Goal: Task Accomplishment & Management: Complete application form

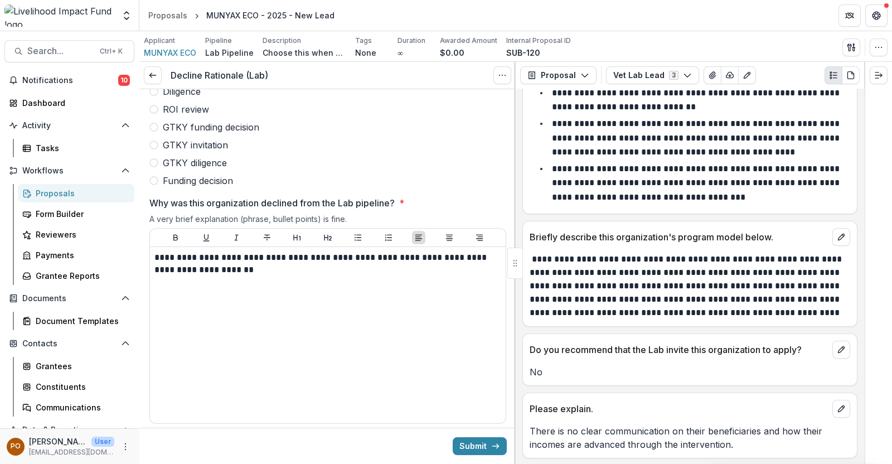
scroll to position [151, 0]
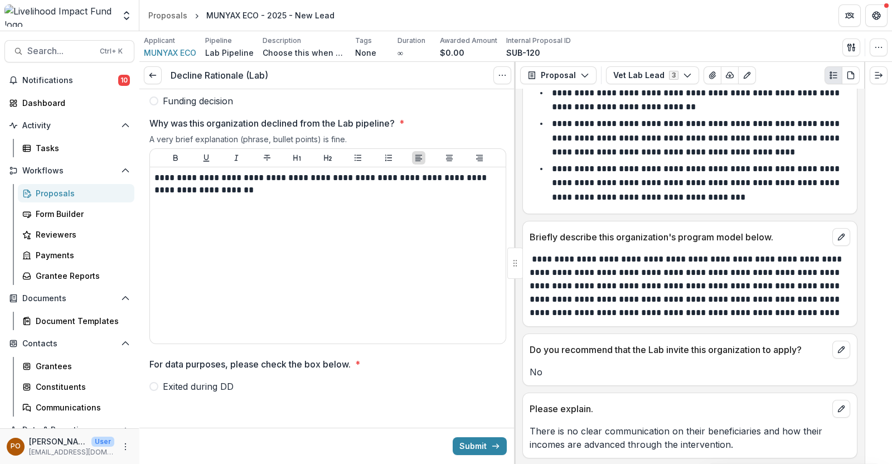
click at [151, 385] on span at bounding box center [153, 386] width 9 height 9
click at [457, 439] on button "Submit" at bounding box center [480, 446] width 54 height 18
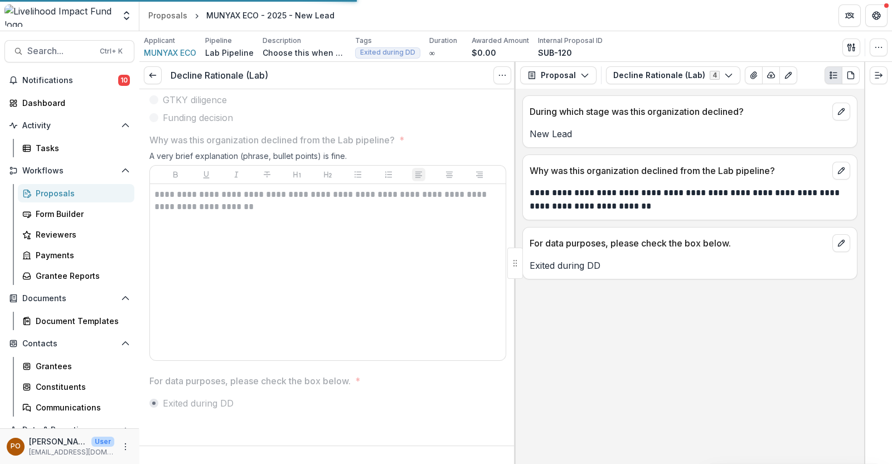
scroll to position [133, 0]
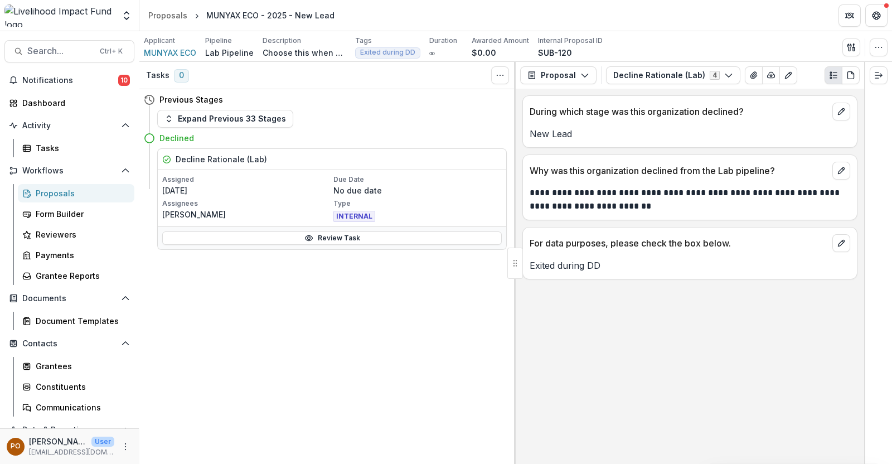
click at [48, 191] on div "Proposals" at bounding box center [81, 193] width 90 height 12
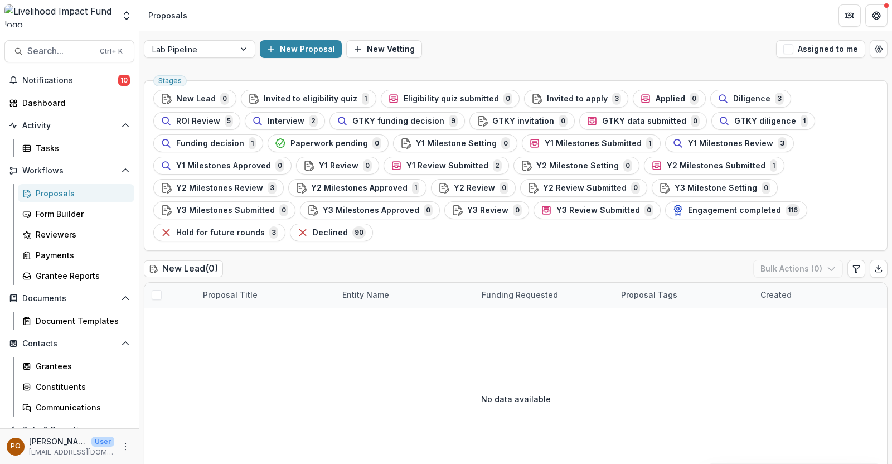
drag, startPoint x: 808, startPoint y: 211, endPoint x: 622, endPoint y: 226, distance: 187.4
click at [348, 228] on span "Declined" at bounding box center [330, 232] width 35 height 9
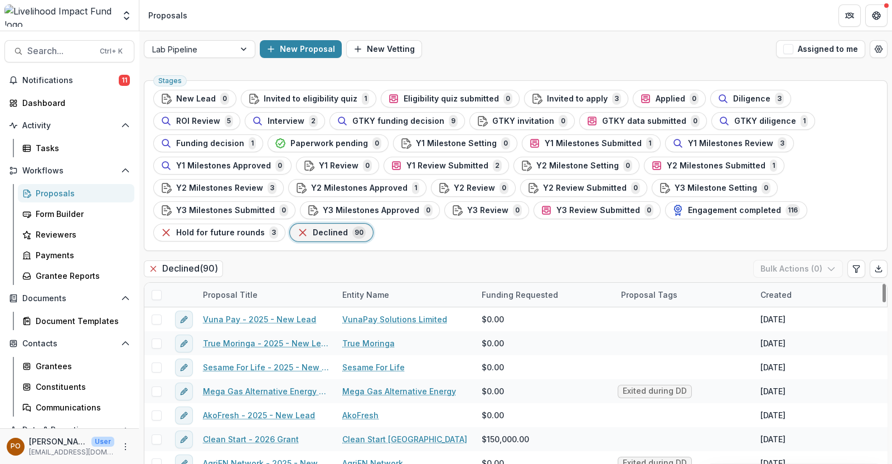
scroll to position [139, 0]
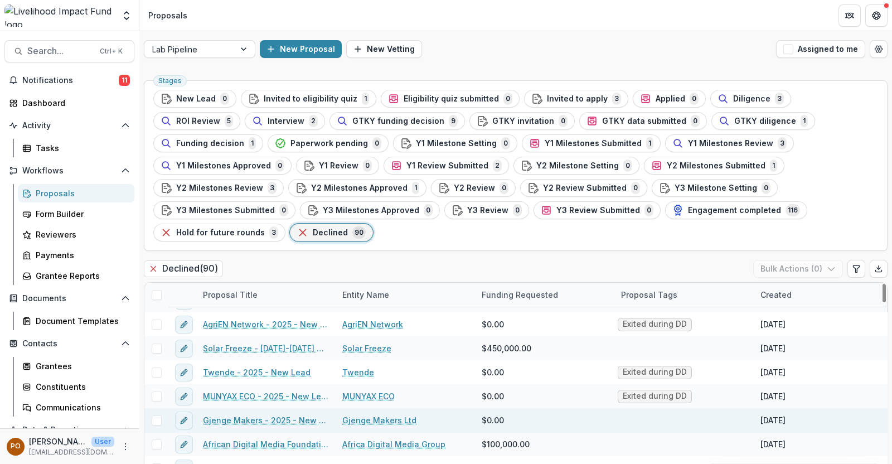
click at [371, 414] on link "Gjenge Makers Ltd" at bounding box center [379, 420] width 74 height 12
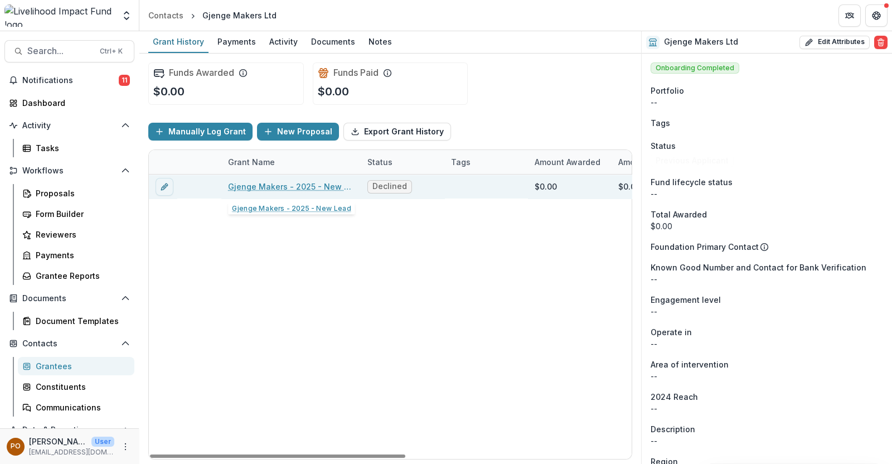
click at [301, 189] on link "Gjenge Makers - 2025 - New Lead" at bounding box center [291, 187] width 126 height 12
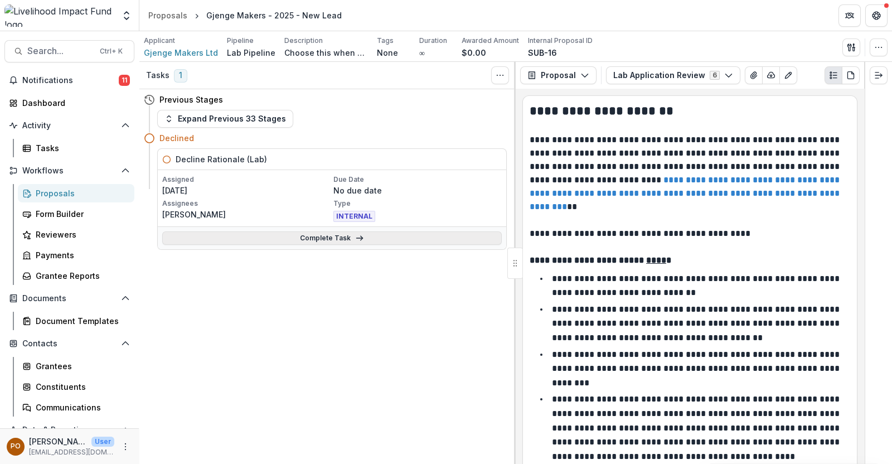
click at [316, 237] on link "Complete Task" at bounding box center [332, 237] width 340 height 13
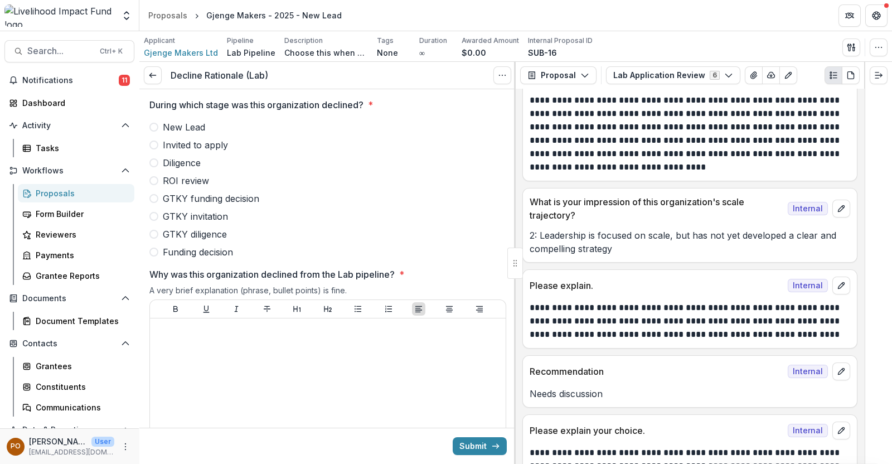
scroll to position [748, 0]
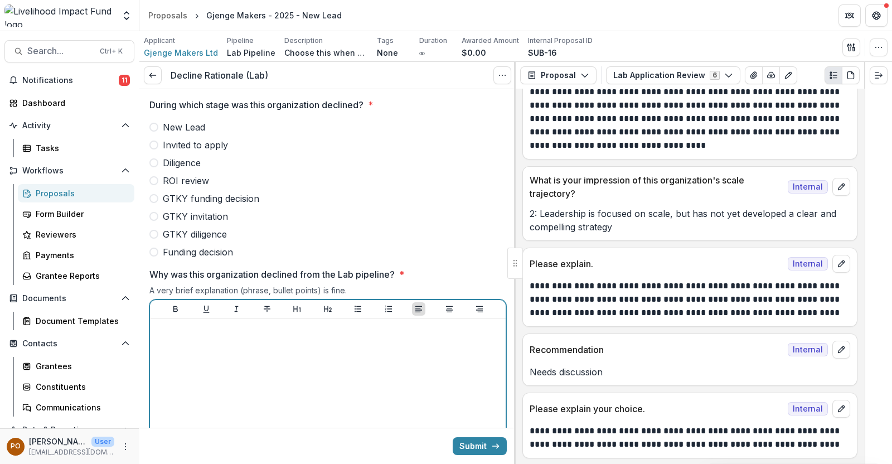
click at [324, 340] on div at bounding box center [327, 406] width 347 height 167
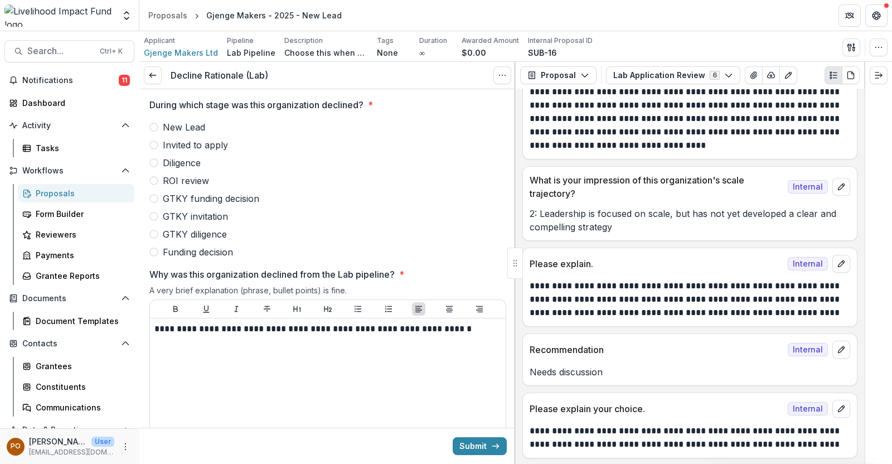
click at [151, 146] on span at bounding box center [153, 144] width 9 height 9
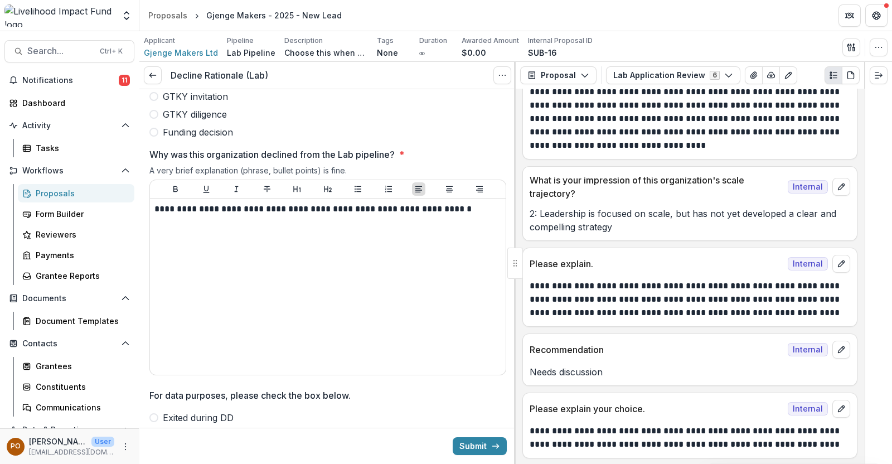
scroll to position [151, 0]
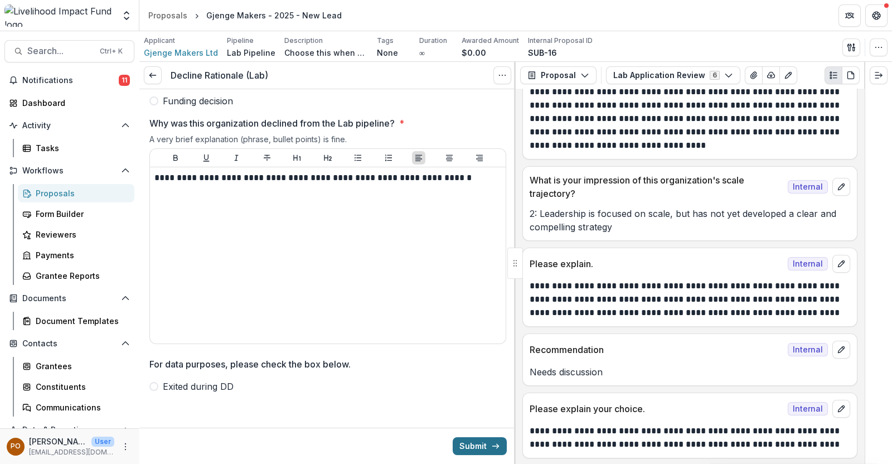
click at [465, 443] on button "Submit" at bounding box center [480, 446] width 54 height 18
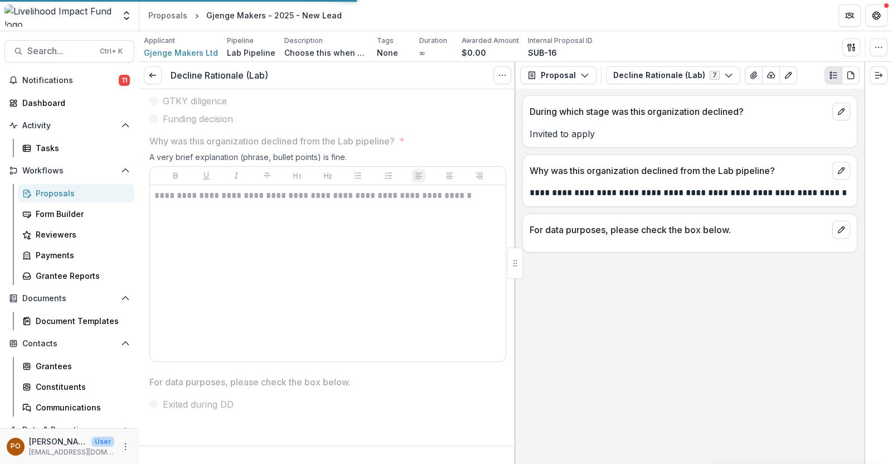
scroll to position [0, 0]
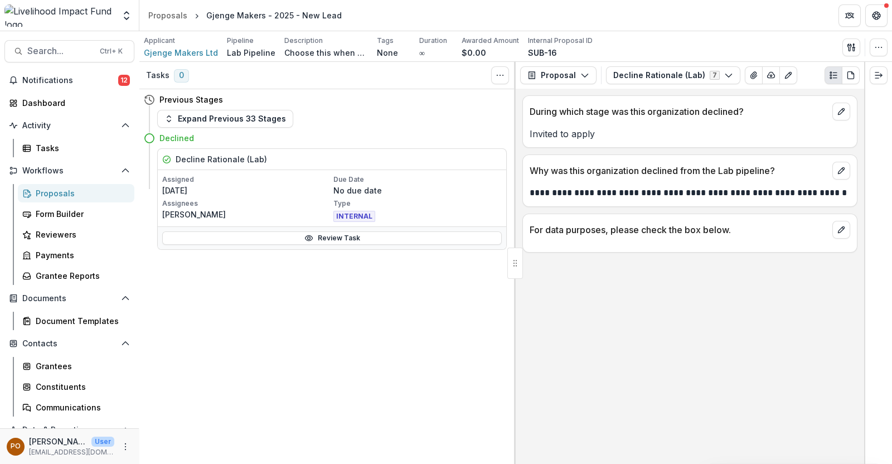
click at [61, 190] on div "Proposals" at bounding box center [81, 193] width 90 height 12
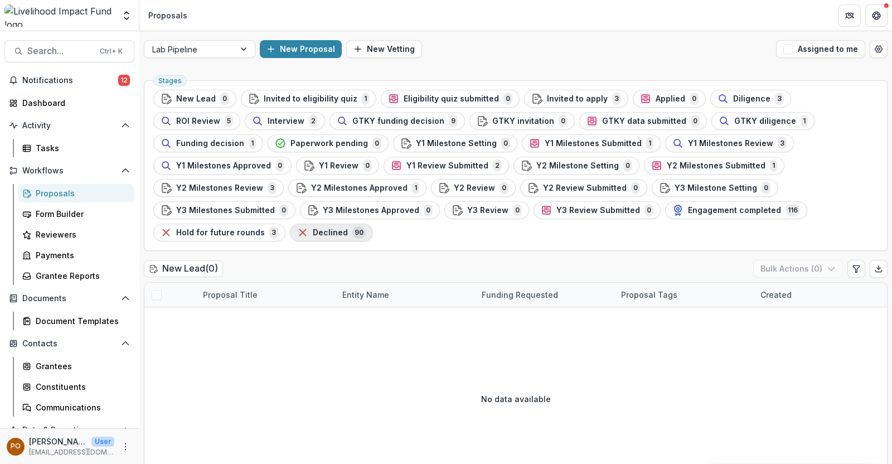
click at [348, 228] on span "Declined" at bounding box center [330, 232] width 35 height 9
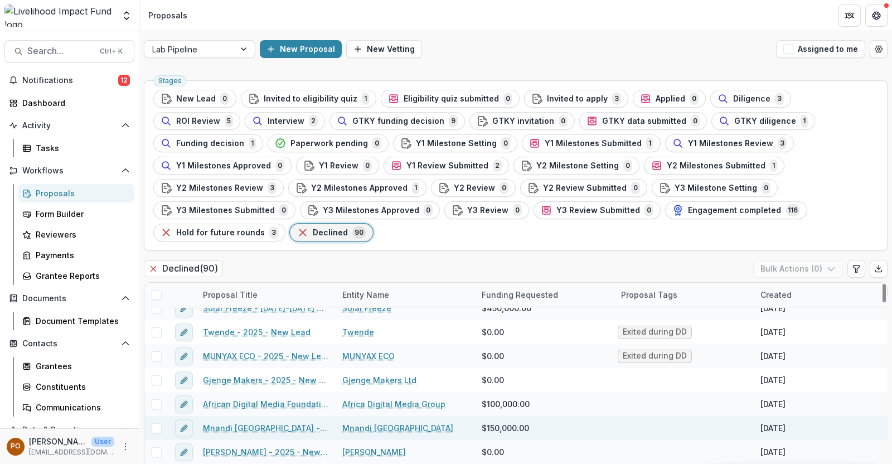
scroll to position [209, 0]
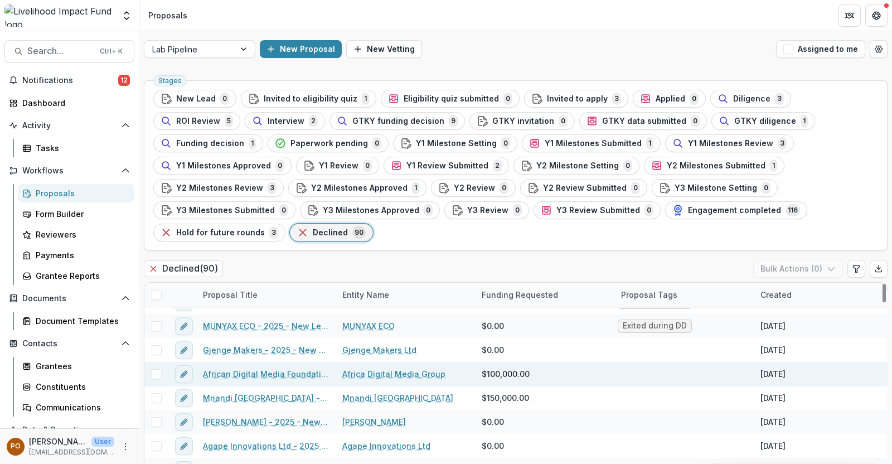
click at [374, 368] on link "Africa Digital Media Group" at bounding box center [393, 374] width 103 height 12
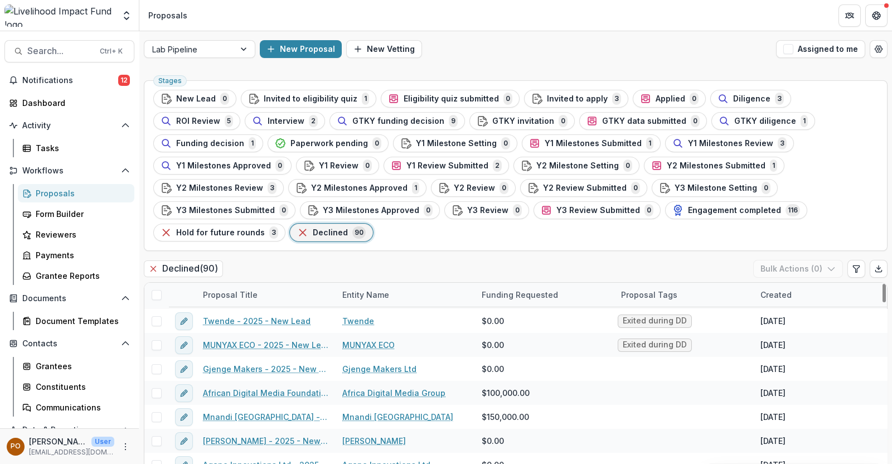
scroll to position [209, 0]
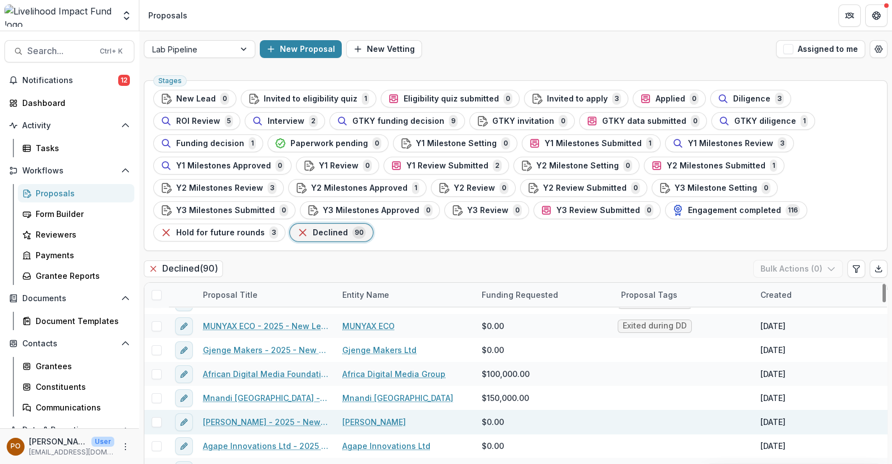
click at [359, 416] on link "[PERSON_NAME]" at bounding box center [374, 422] width 64 height 12
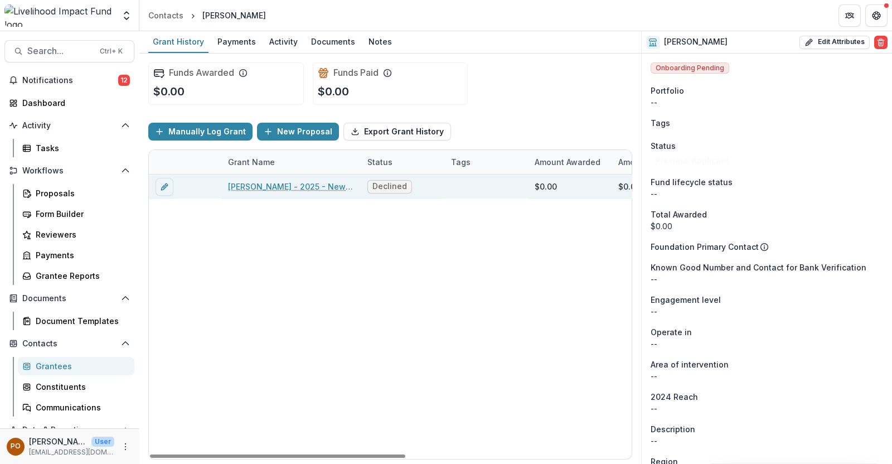
click at [266, 183] on link "[PERSON_NAME] - 2025 - New Lead" at bounding box center [291, 187] width 126 height 12
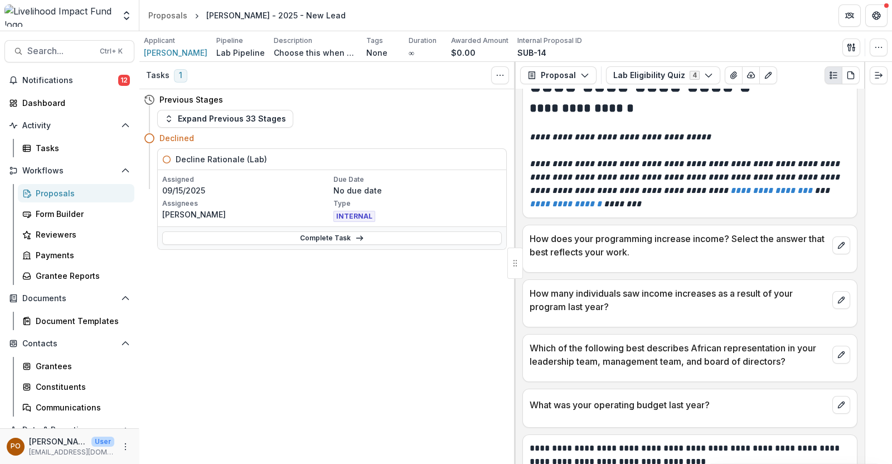
scroll to position [48, 0]
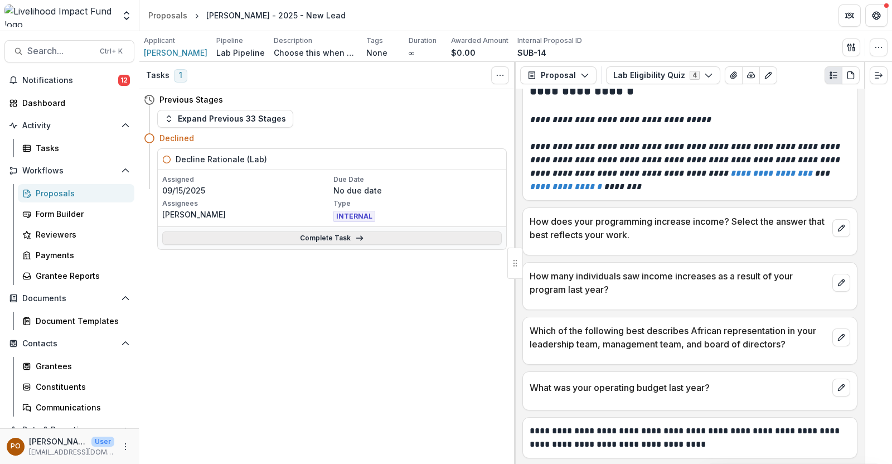
click at [324, 239] on link "Complete Task" at bounding box center [332, 237] width 340 height 13
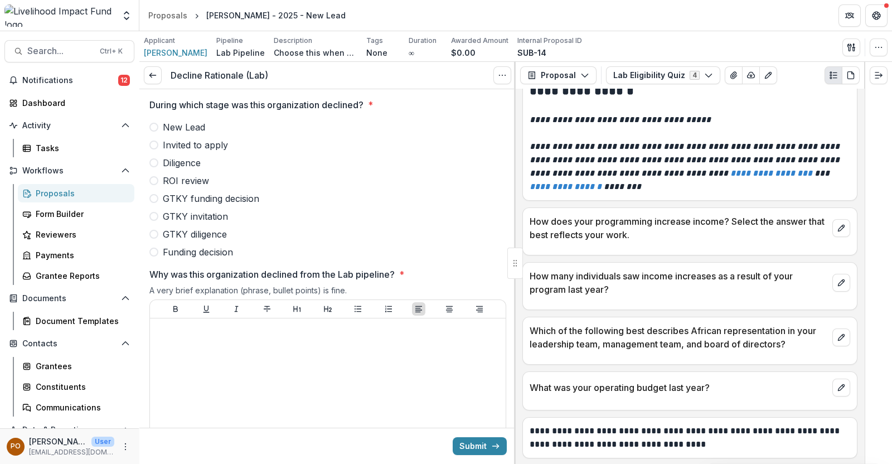
click at [147, 127] on div "During which stage was this organization declined? * New Lead Invited to apply …" at bounding box center [327, 325] width 375 height 473
click at [153, 125] on span at bounding box center [153, 127] width 9 height 9
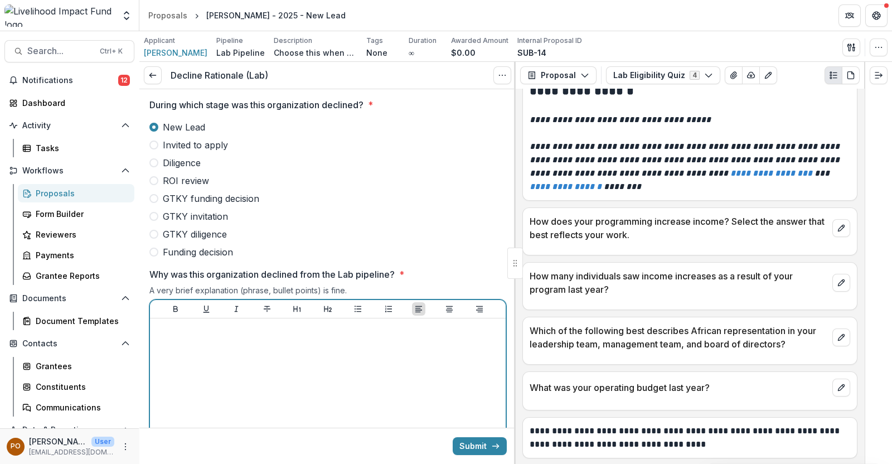
click at [227, 351] on div at bounding box center [327, 406] width 347 height 167
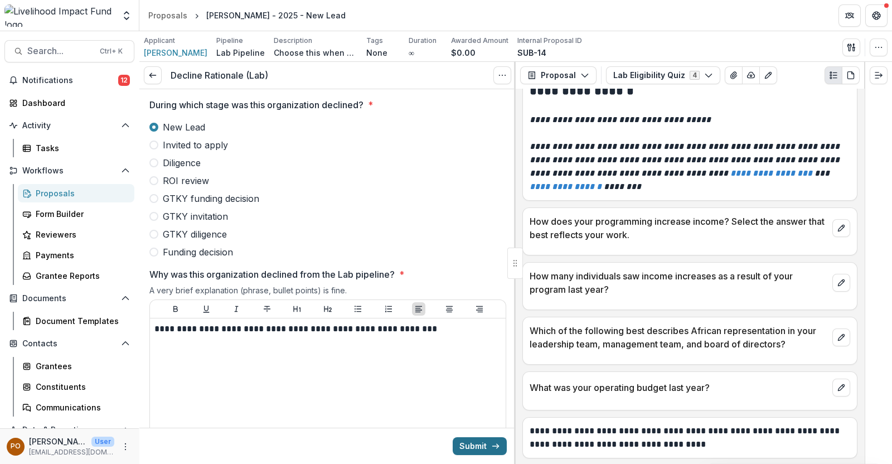
click at [464, 442] on button "Submit" at bounding box center [480, 446] width 54 height 18
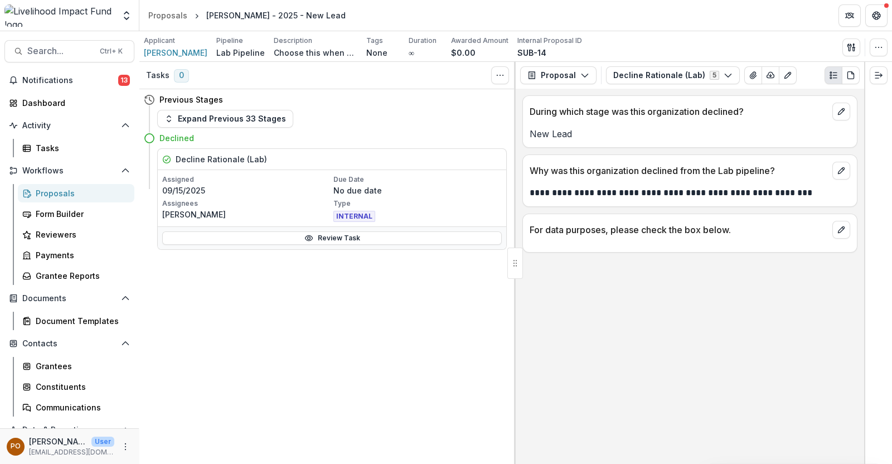
click at [70, 189] on div "Proposals" at bounding box center [81, 193] width 90 height 12
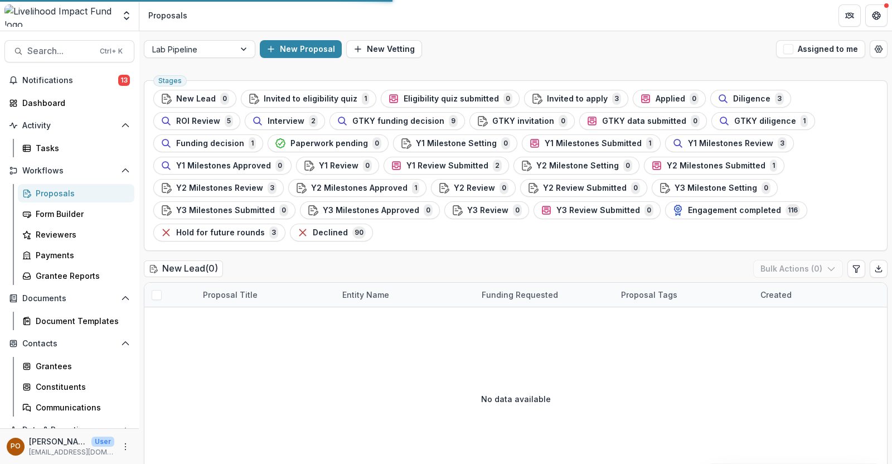
click at [366, 226] on div "Declined 90" at bounding box center [331, 232] width 69 height 12
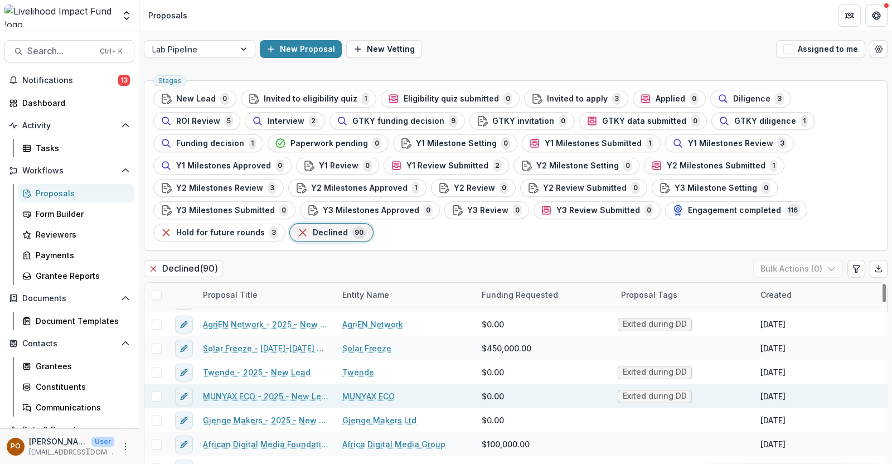
scroll to position [209, 0]
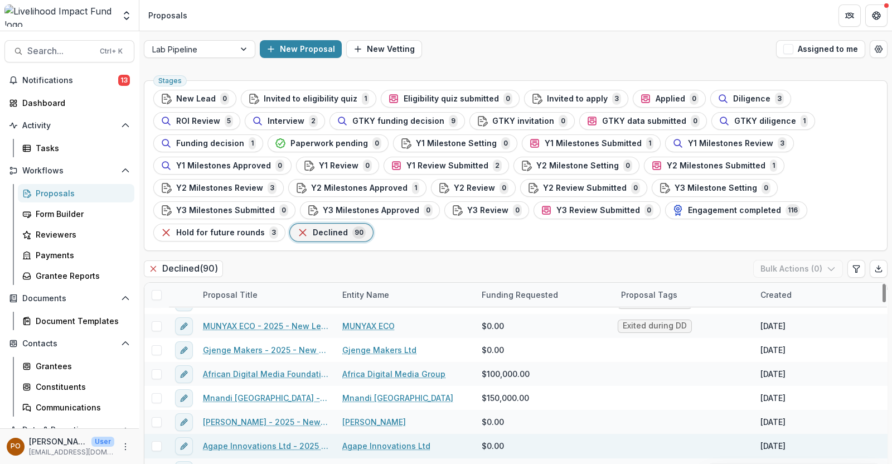
click at [360, 440] on link "Agape Innovations Ltd" at bounding box center [386, 446] width 88 height 12
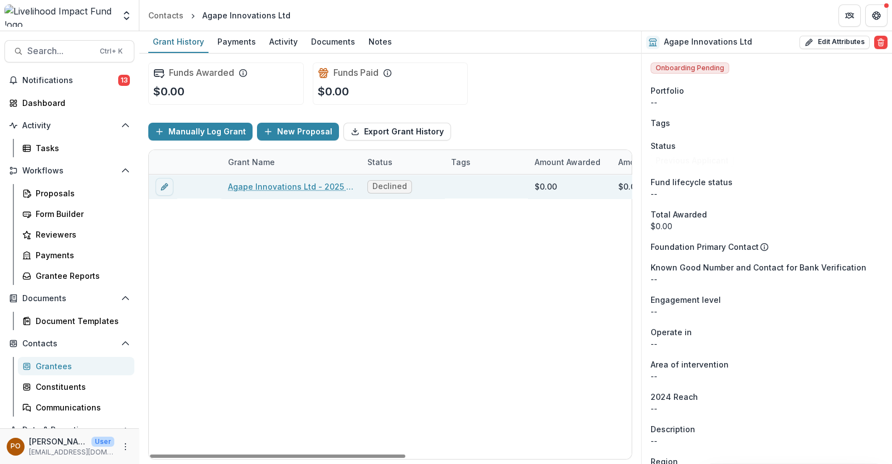
click at [287, 185] on link "Agape Innovations Ltd - 2025 - New Lead" at bounding box center [291, 187] width 126 height 12
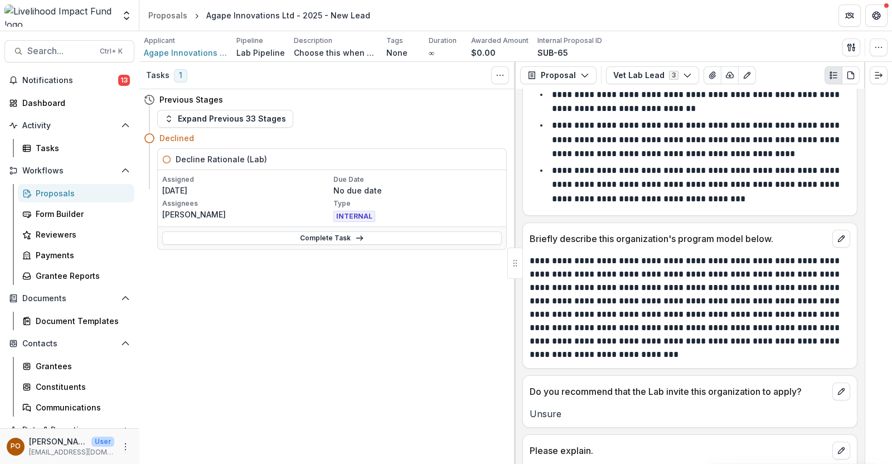
scroll to position [156, 0]
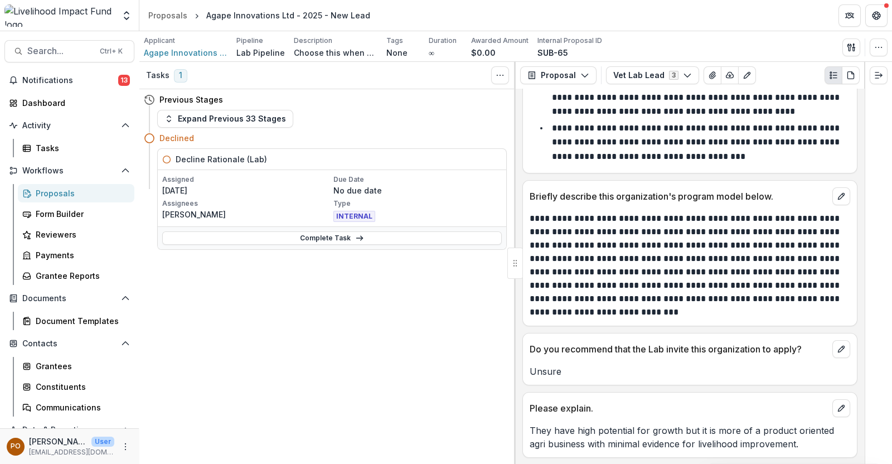
drag, startPoint x: 679, startPoint y: 432, endPoint x: 785, endPoint y: 454, distance: 108.4
click at [785, 454] on div "Please explain. They have high potential for growth but it is more of a product…" at bounding box center [689, 425] width 335 height 66
click at [656, 415] on div "Please explain." at bounding box center [690, 404] width 334 height 25
click at [326, 241] on link "Complete Task" at bounding box center [332, 237] width 340 height 13
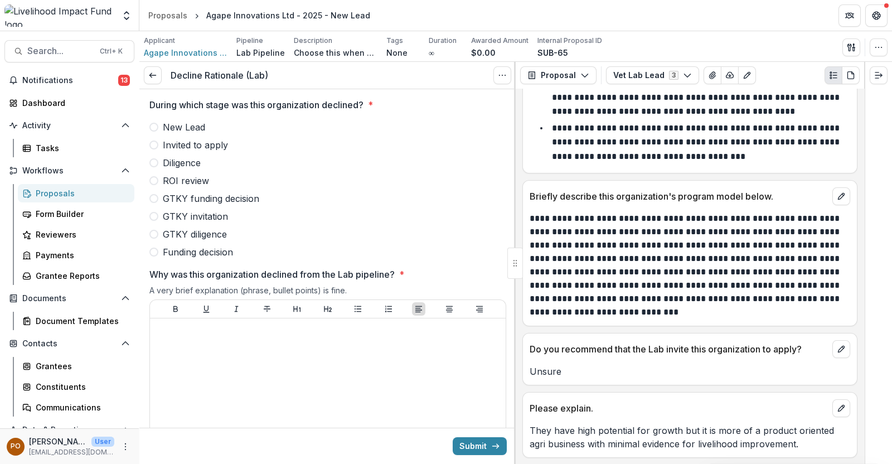
click at [153, 123] on span at bounding box center [153, 127] width 9 height 9
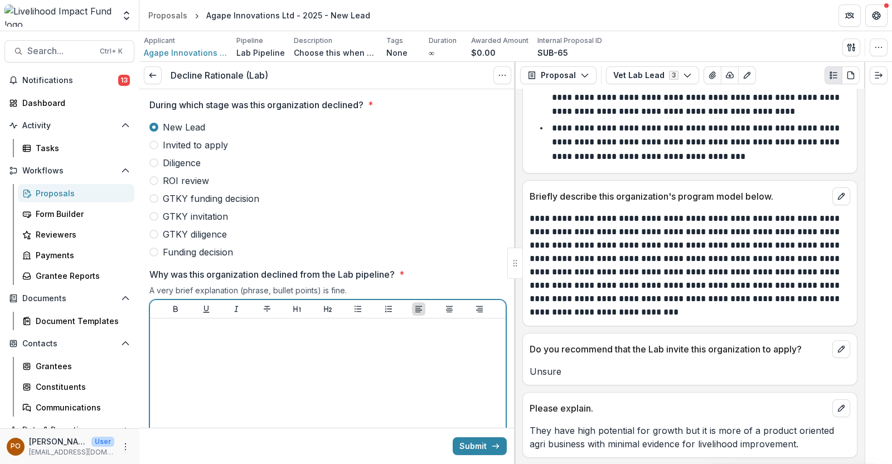
click at [206, 330] on p at bounding box center [327, 329] width 347 height 12
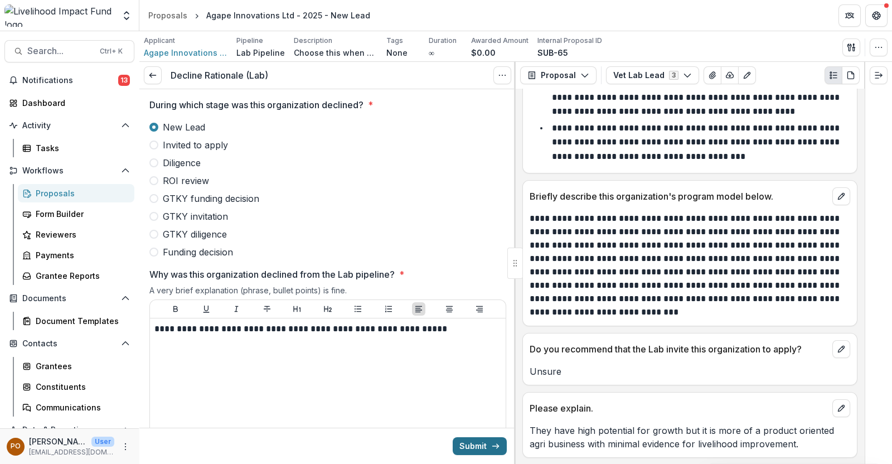
click at [458, 442] on button "Submit" at bounding box center [480, 446] width 54 height 18
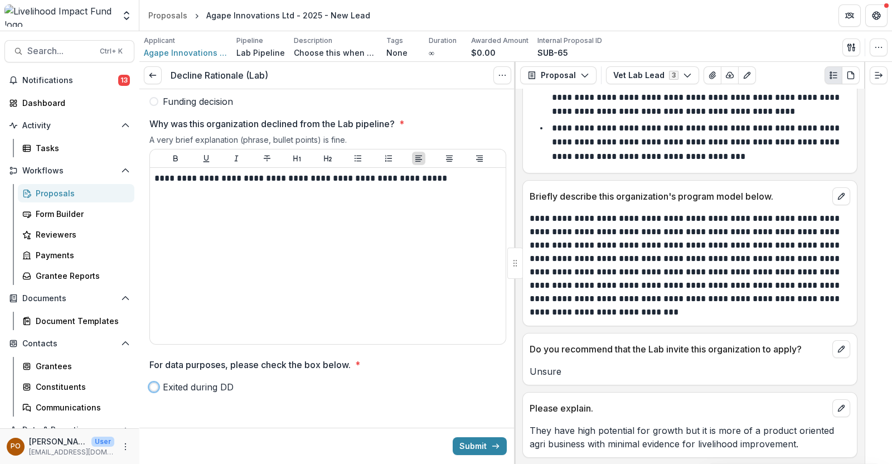
scroll to position [151, 0]
click at [155, 386] on span at bounding box center [153, 386] width 9 height 9
click at [459, 442] on button "Submit" at bounding box center [480, 446] width 54 height 18
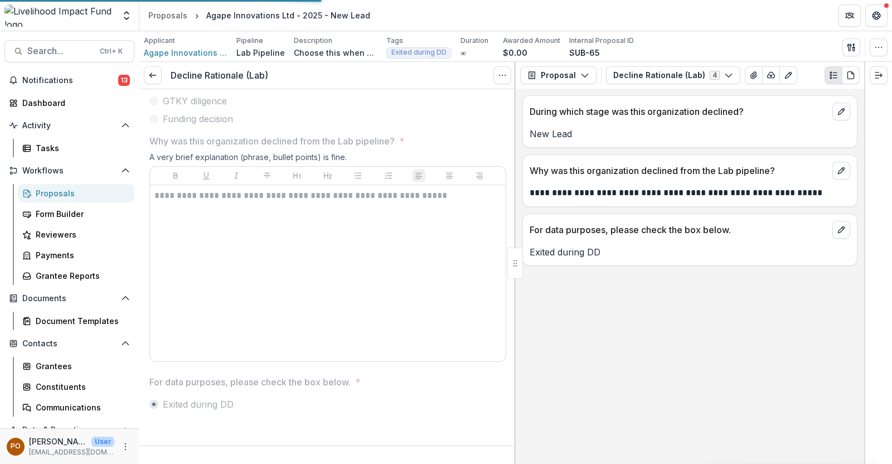
scroll to position [0, 0]
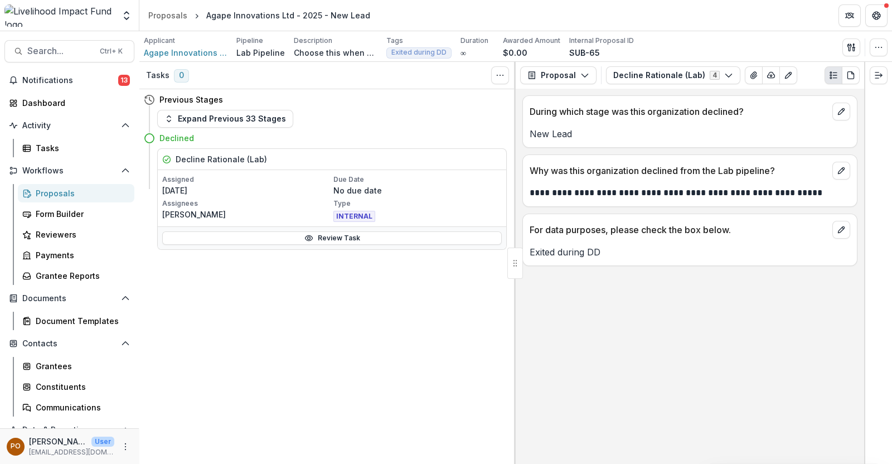
click at [50, 192] on div "Proposals" at bounding box center [81, 193] width 90 height 12
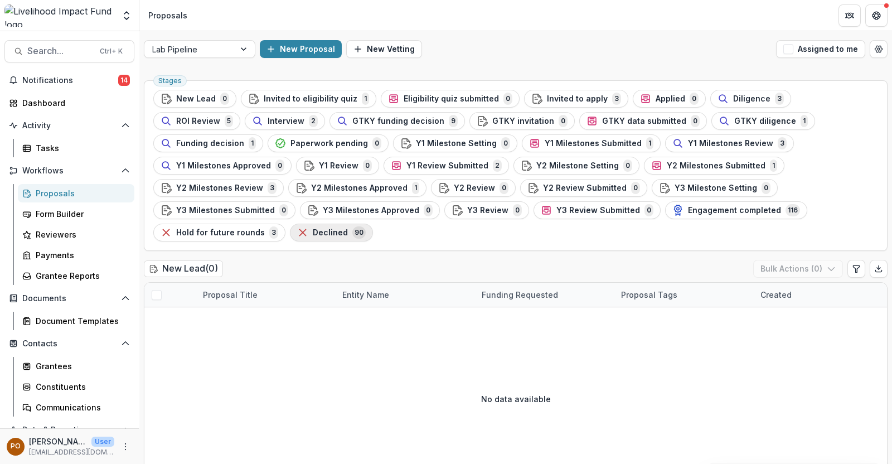
click at [348, 228] on span "Declined" at bounding box center [330, 232] width 35 height 9
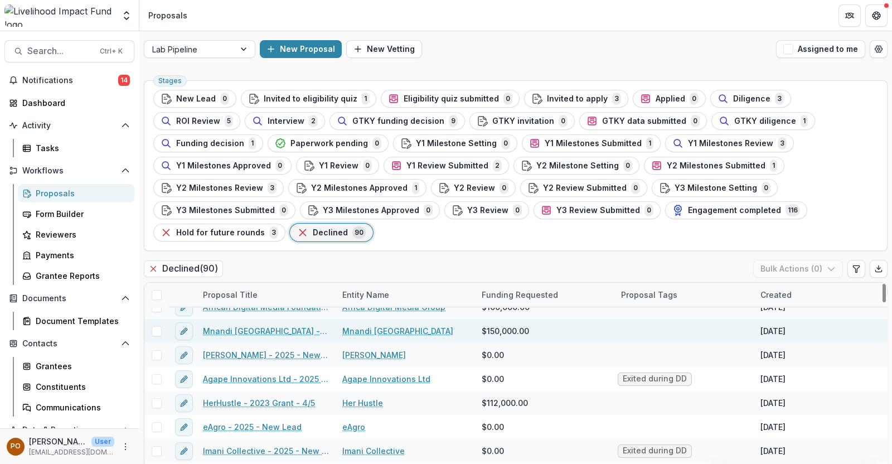
scroll to position [278, 0]
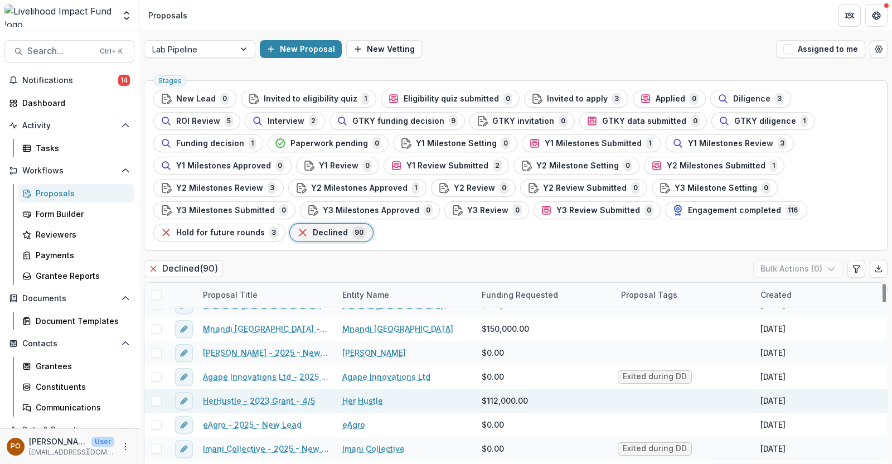
click at [370, 395] on link "Her Hustle" at bounding box center [362, 401] width 41 height 12
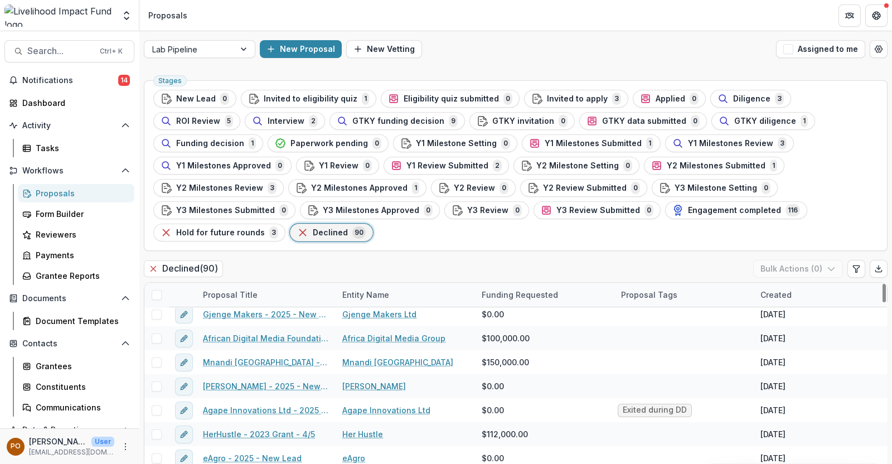
scroll to position [278, 0]
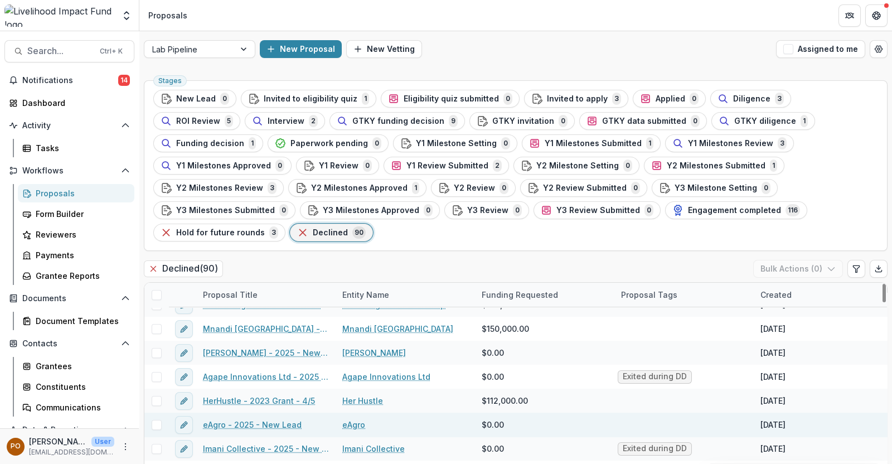
click at [357, 419] on link "eAgro" at bounding box center [353, 425] width 23 height 12
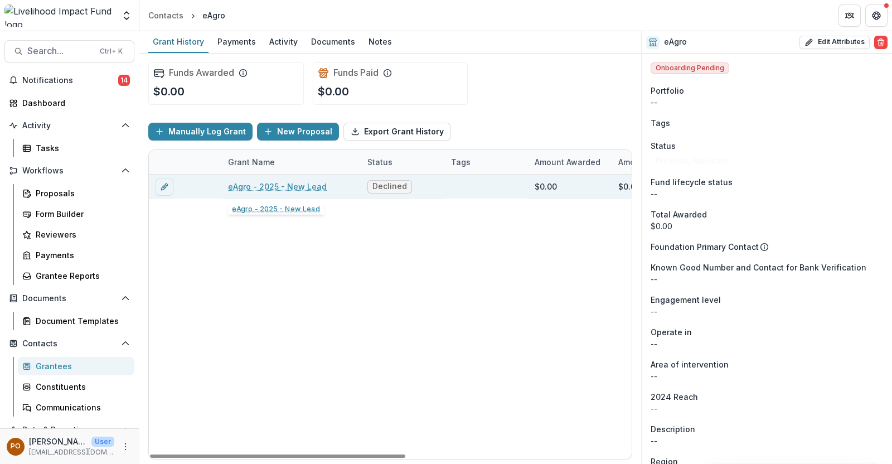
click at [287, 186] on link "eAgro - 2025 - New Lead" at bounding box center [277, 187] width 99 height 12
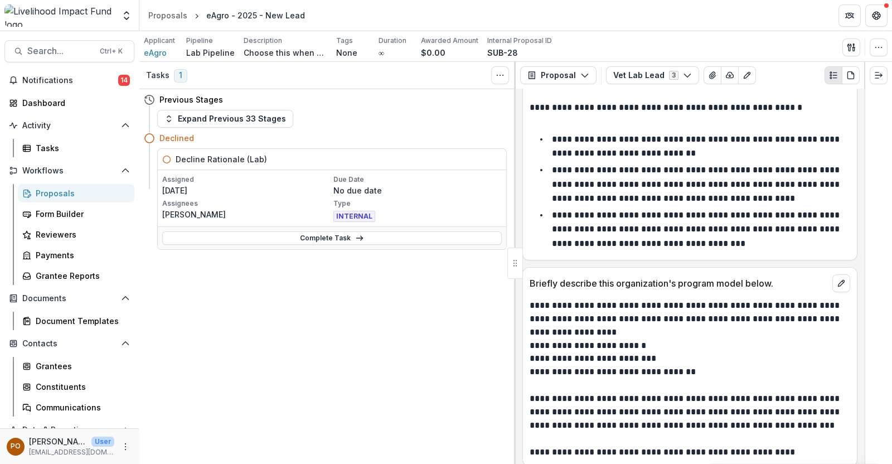
scroll to position [235, 0]
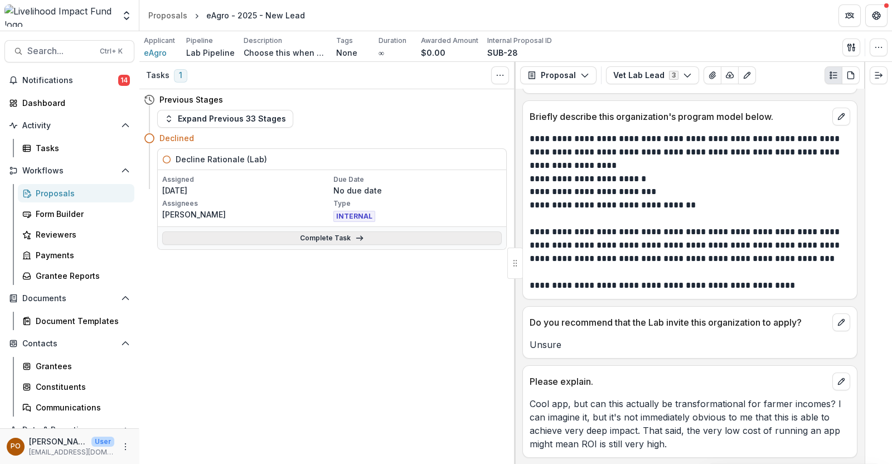
click at [324, 234] on link "Complete Task" at bounding box center [332, 237] width 340 height 13
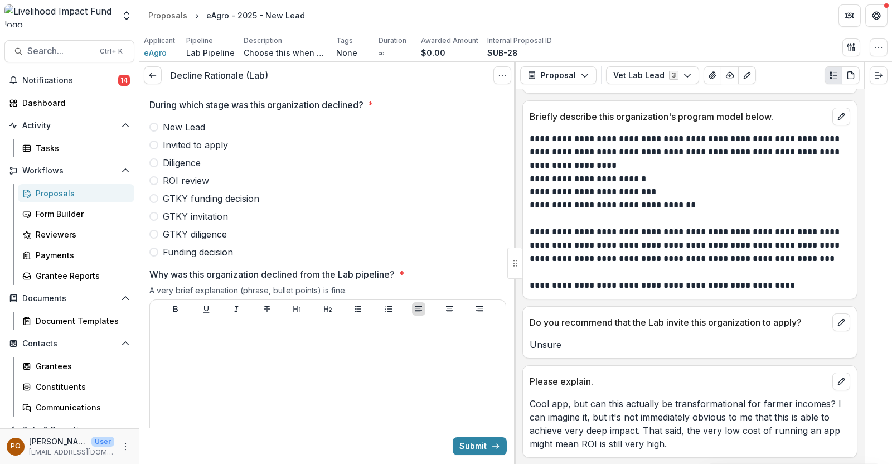
click at [156, 127] on span at bounding box center [153, 127] width 9 height 9
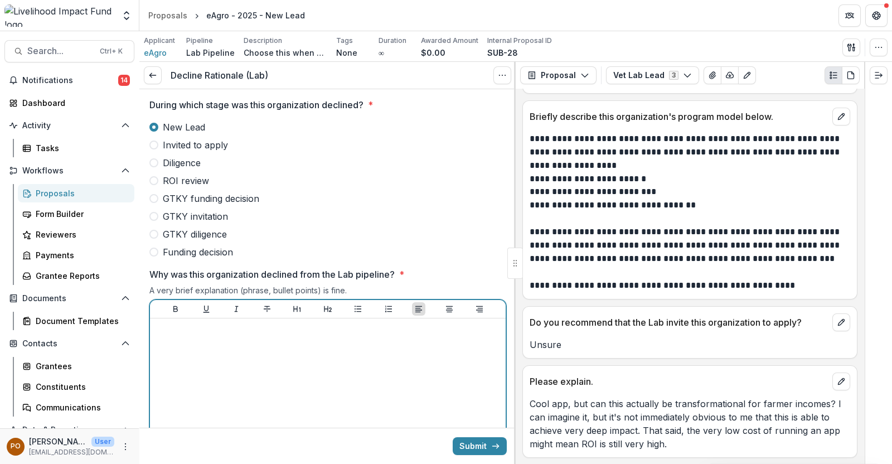
click at [231, 326] on p at bounding box center [327, 329] width 347 height 12
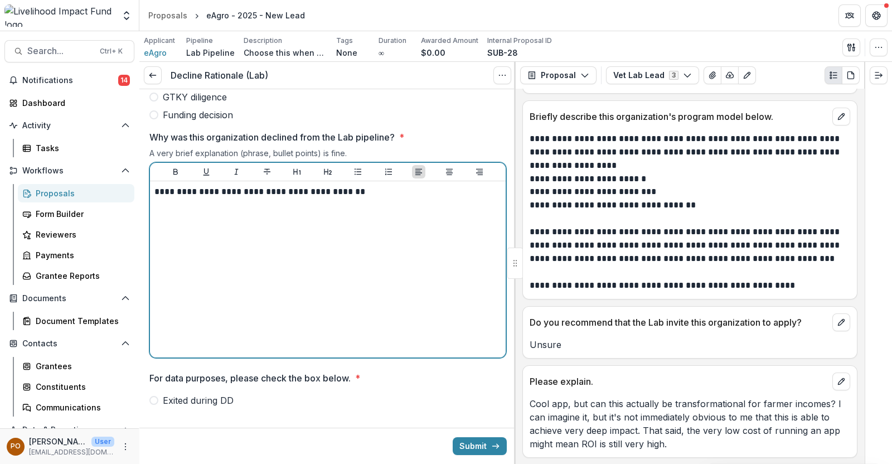
scroll to position [143, 0]
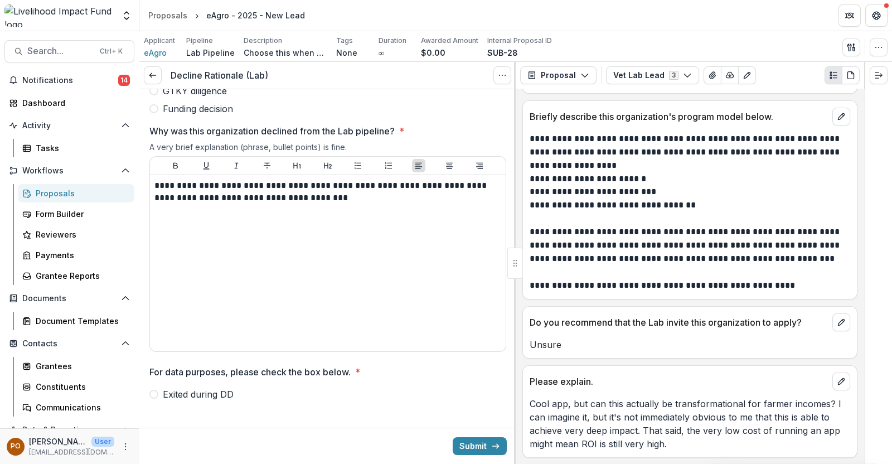
click at [149, 396] on label "Exited during DD" at bounding box center [327, 393] width 357 height 13
click at [467, 450] on button "Submit" at bounding box center [480, 446] width 54 height 18
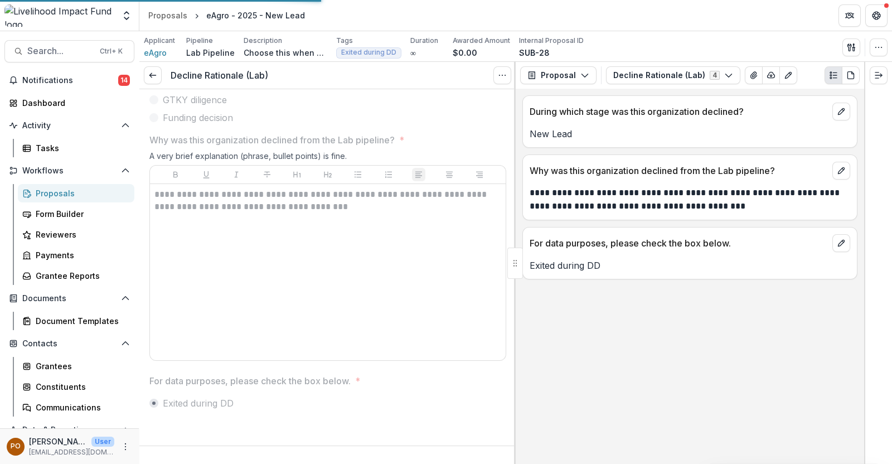
scroll to position [0, 0]
